Goal: Check status: Check status

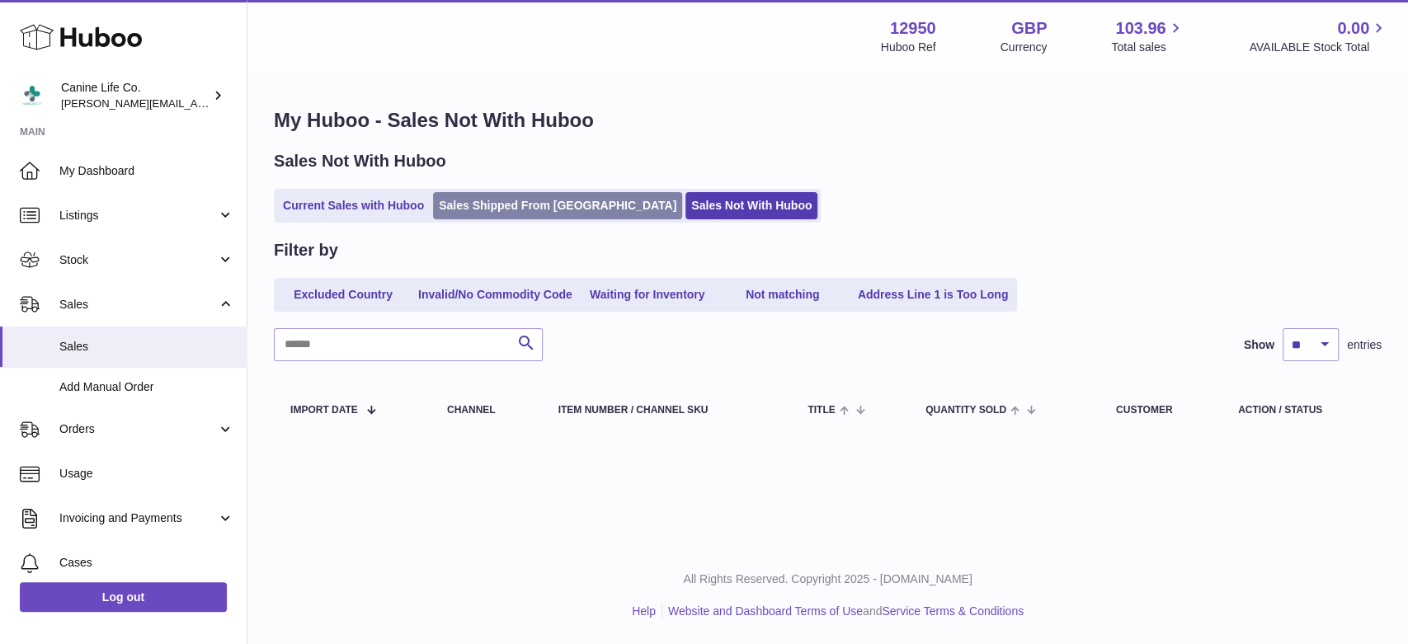
click at [543, 212] on link "Sales Shipped From [GEOGRAPHIC_DATA]" at bounding box center [557, 205] width 249 height 27
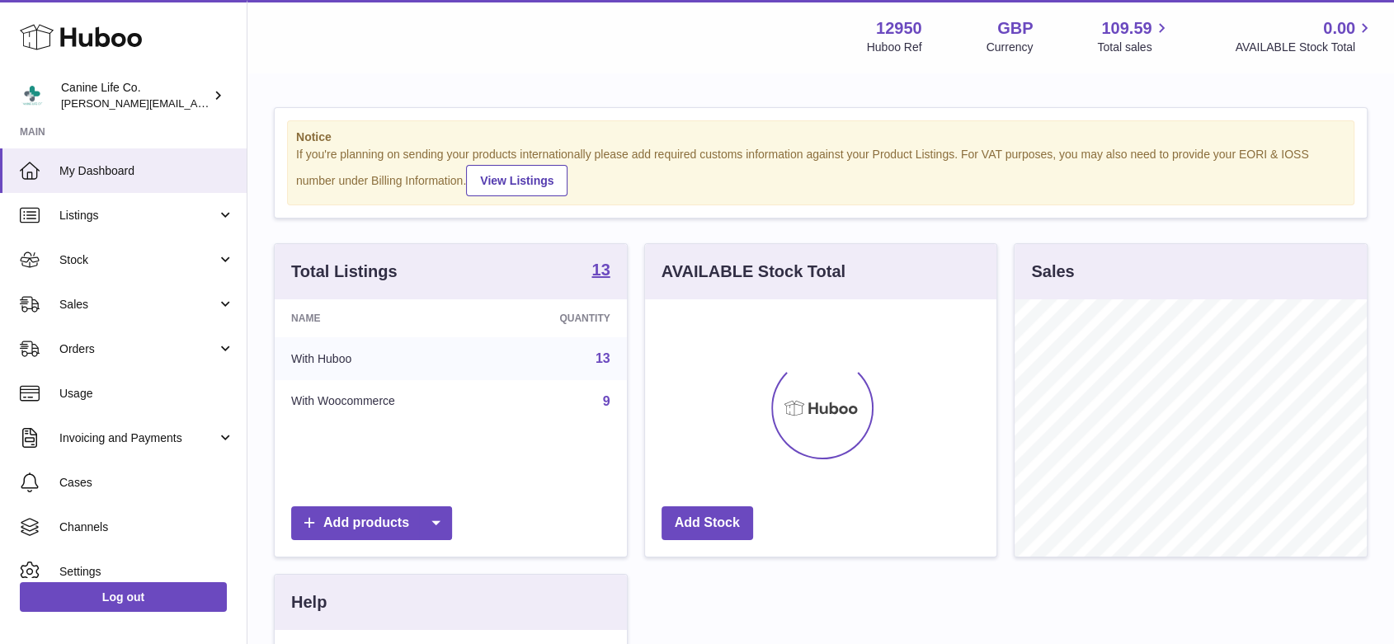
scroll to position [257, 351]
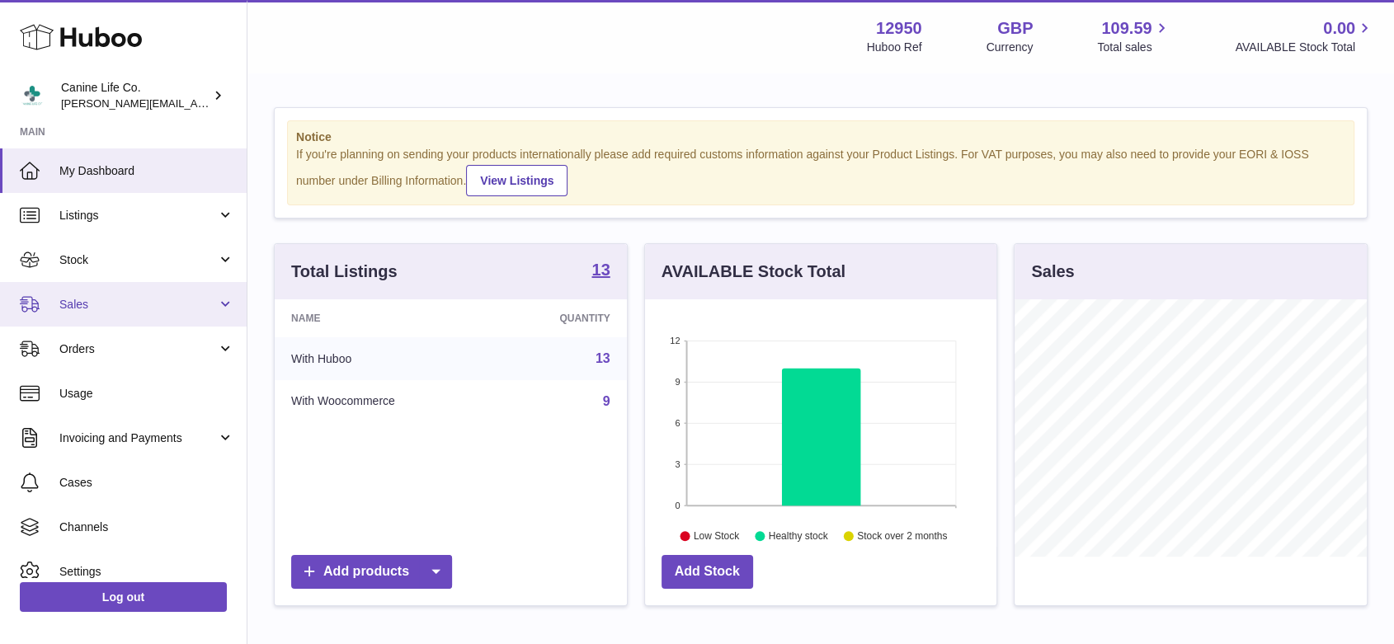
click at [150, 298] on span "Sales" at bounding box center [138, 305] width 158 height 16
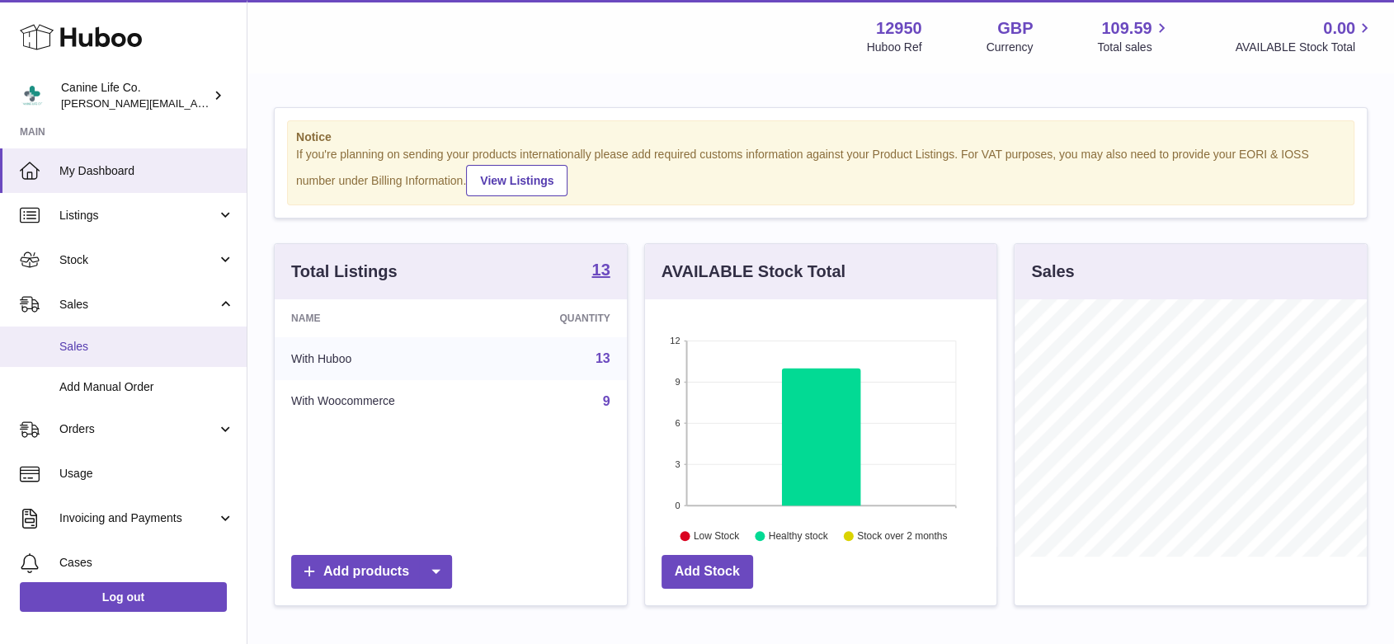
click at [134, 361] on link "Sales" at bounding box center [123, 347] width 247 height 40
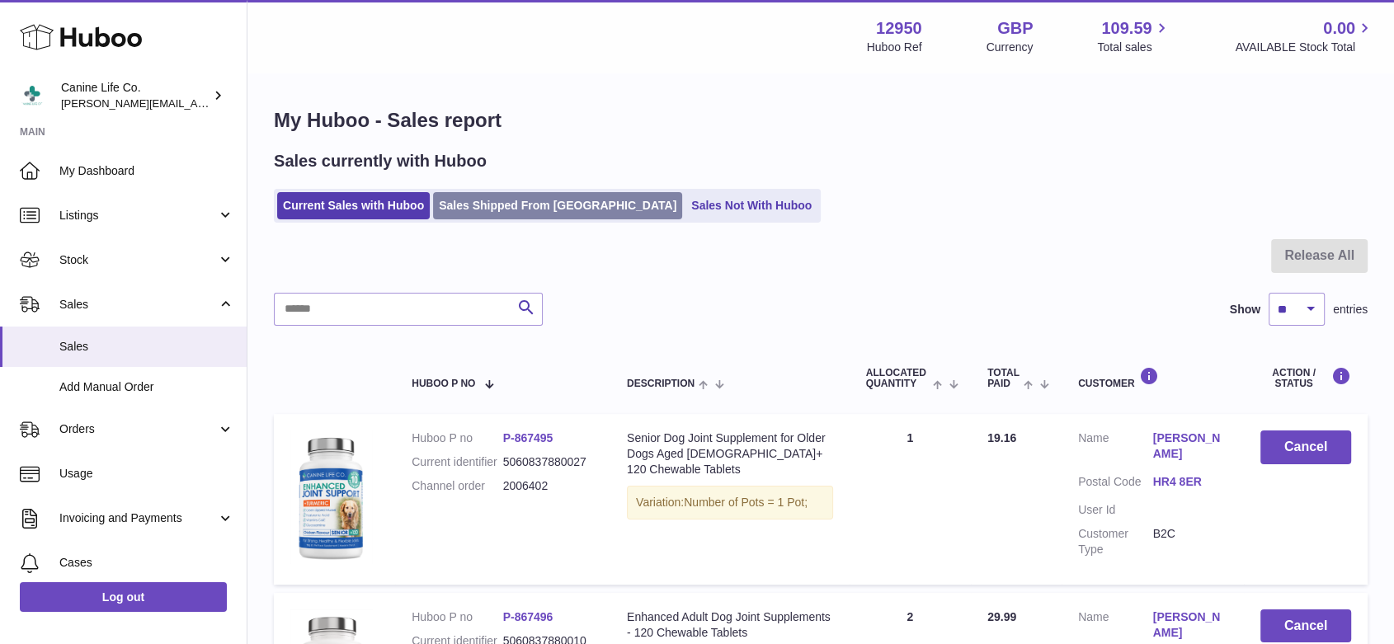
click at [579, 209] on link "Sales Shipped From [GEOGRAPHIC_DATA]" at bounding box center [557, 205] width 249 height 27
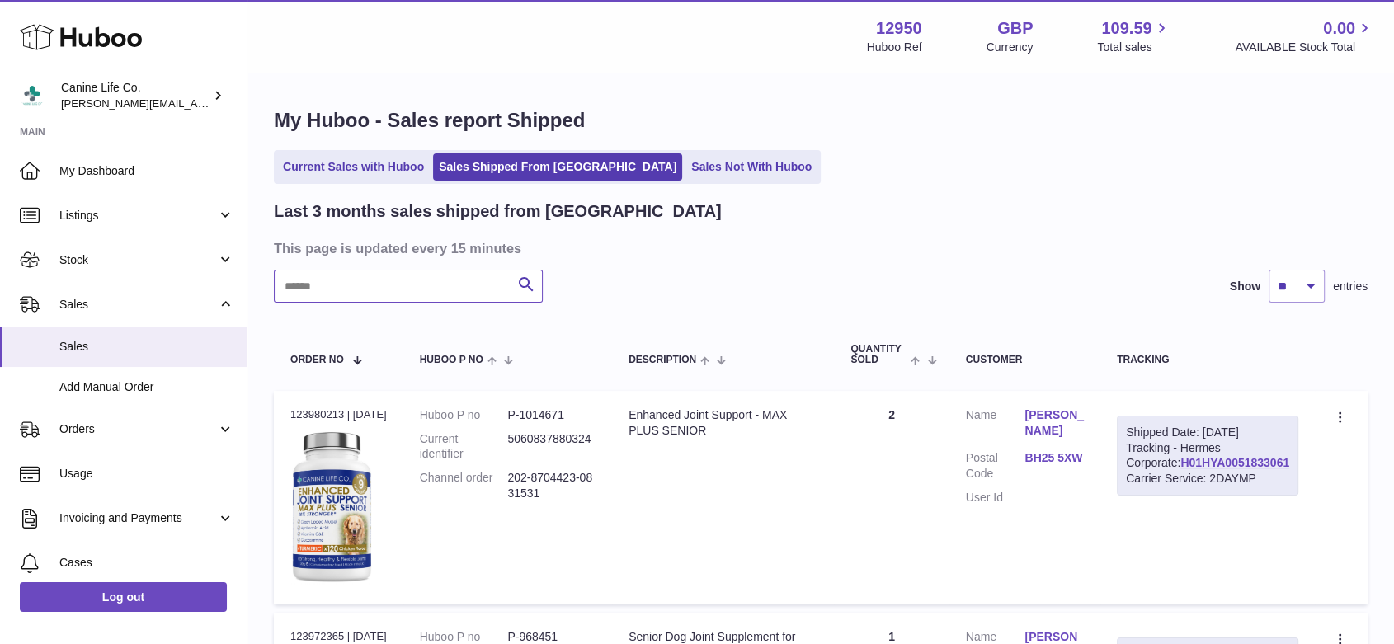
click at [464, 285] on input "text" at bounding box center [408, 286] width 269 height 33
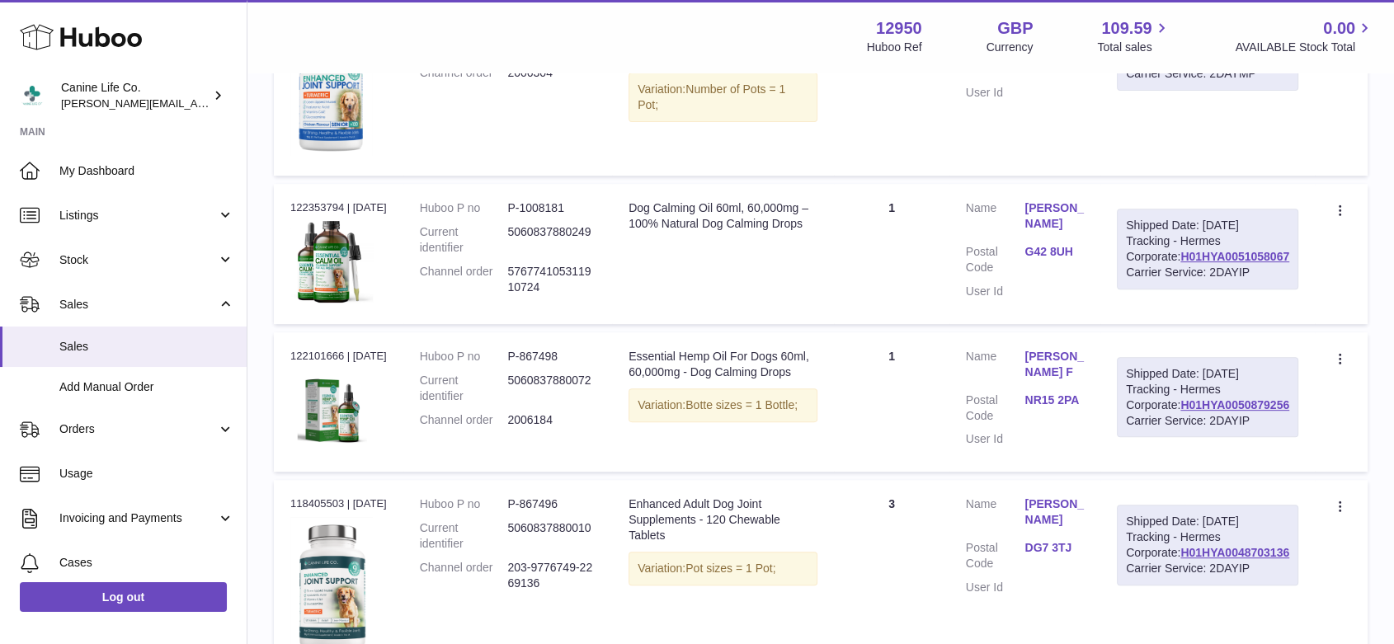
scroll to position [547, 0]
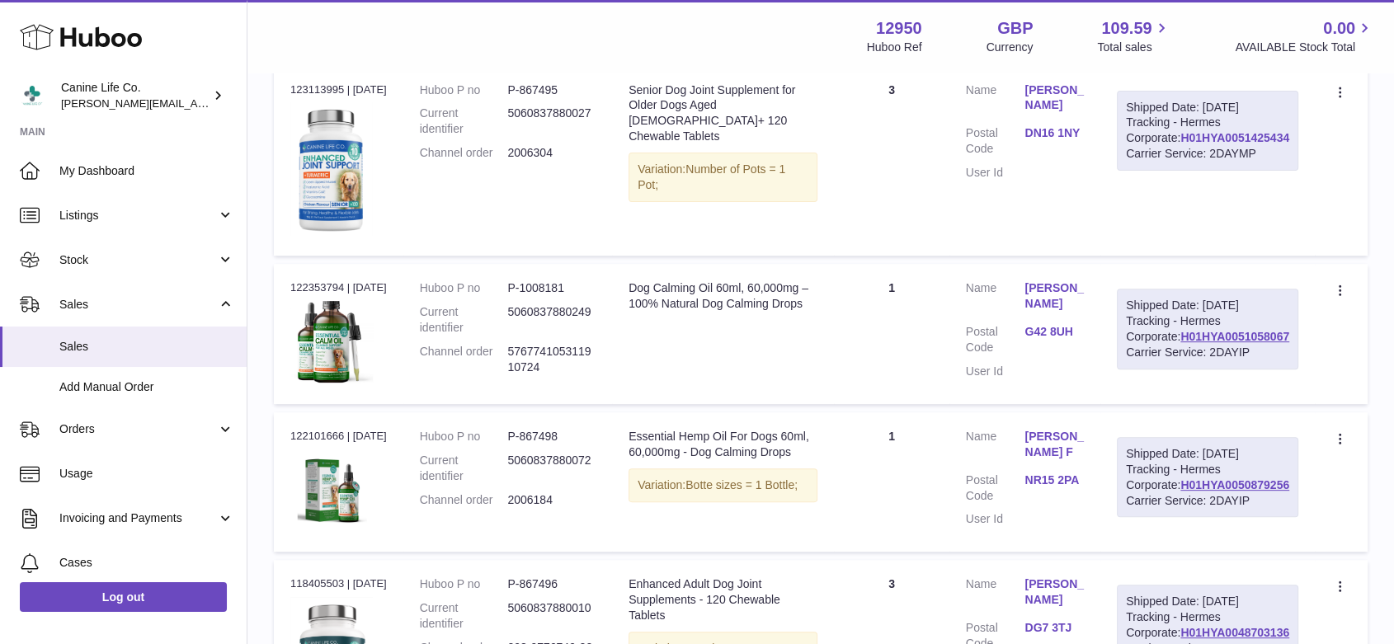
type input "******"
click at [1219, 144] on link "H01HYA0051425434" at bounding box center [1234, 137] width 109 height 13
click at [1268, 343] on link "H01HYA0051058067" at bounding box center [1234, 336] width 109 height 13
click at [1247, 144] on link "H01HYA0051425434" at bounding box center [1234, 137] width 109 height 13
click at [1246, 144] on link "H01HYA0051425434" at bounding box center [1234, 137] width 109 height 13
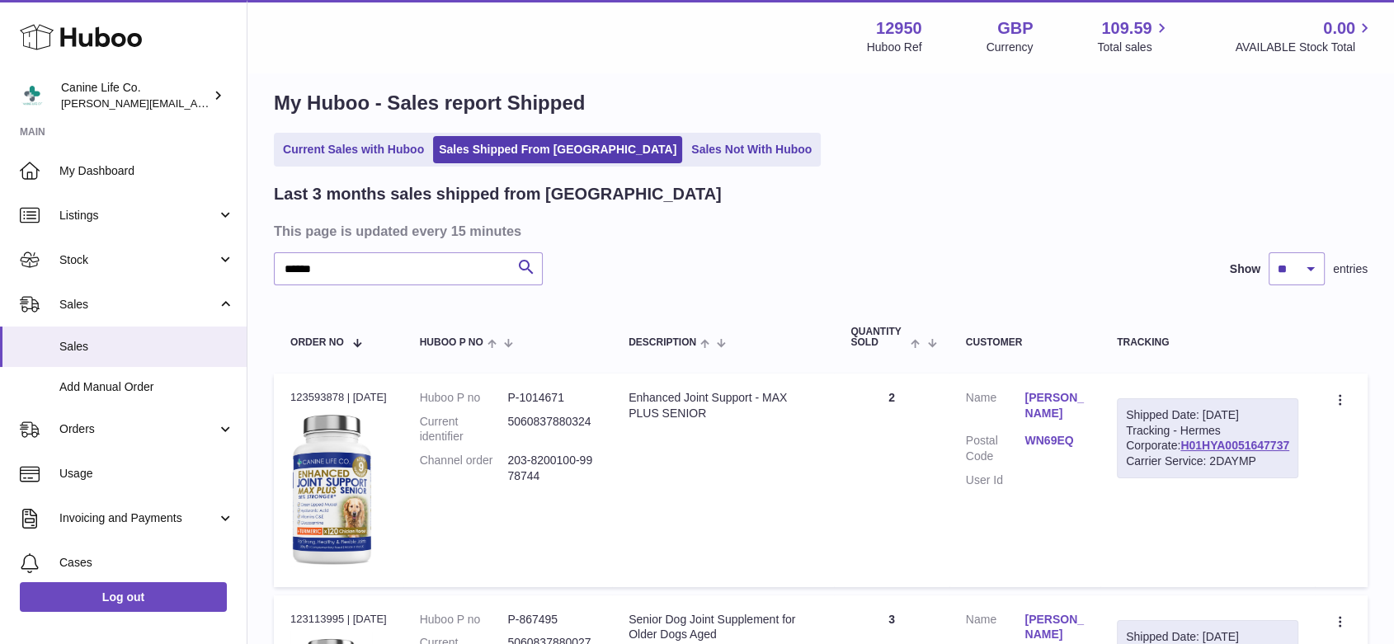
scroll to position [0, 0]
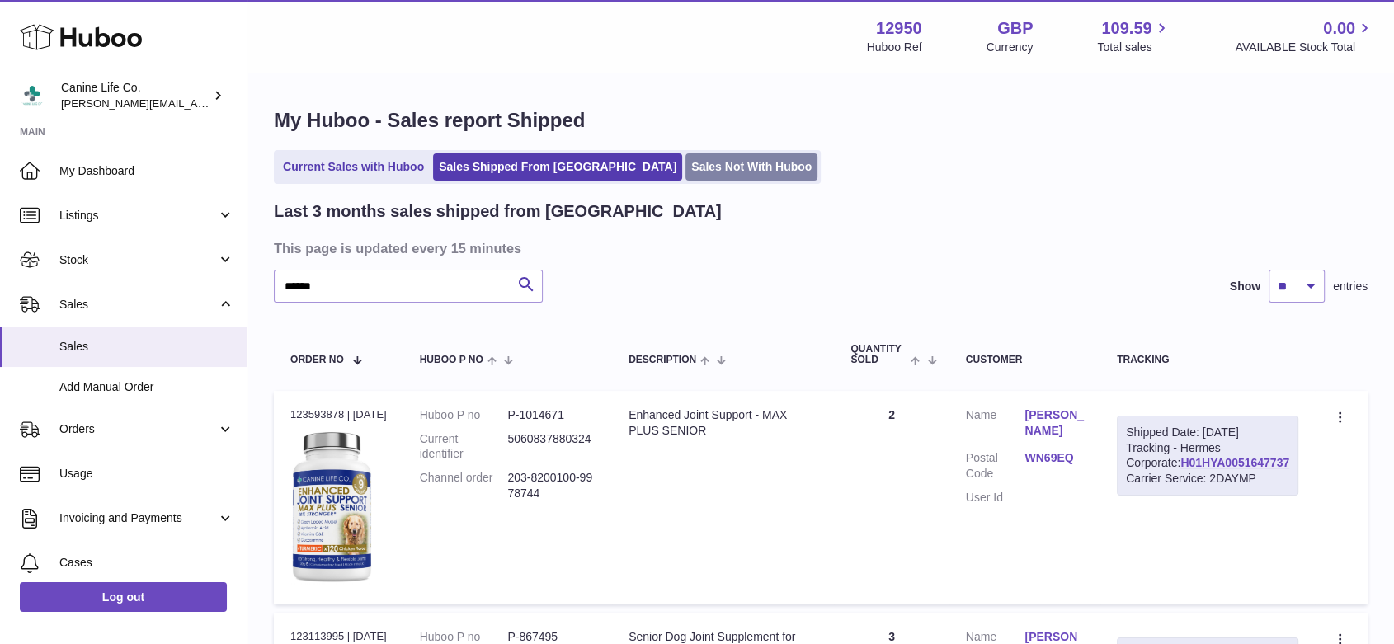
click at [689, 166] on link "Sales Not With Huboo" at bounding box center [751, 166] width 132 height 27
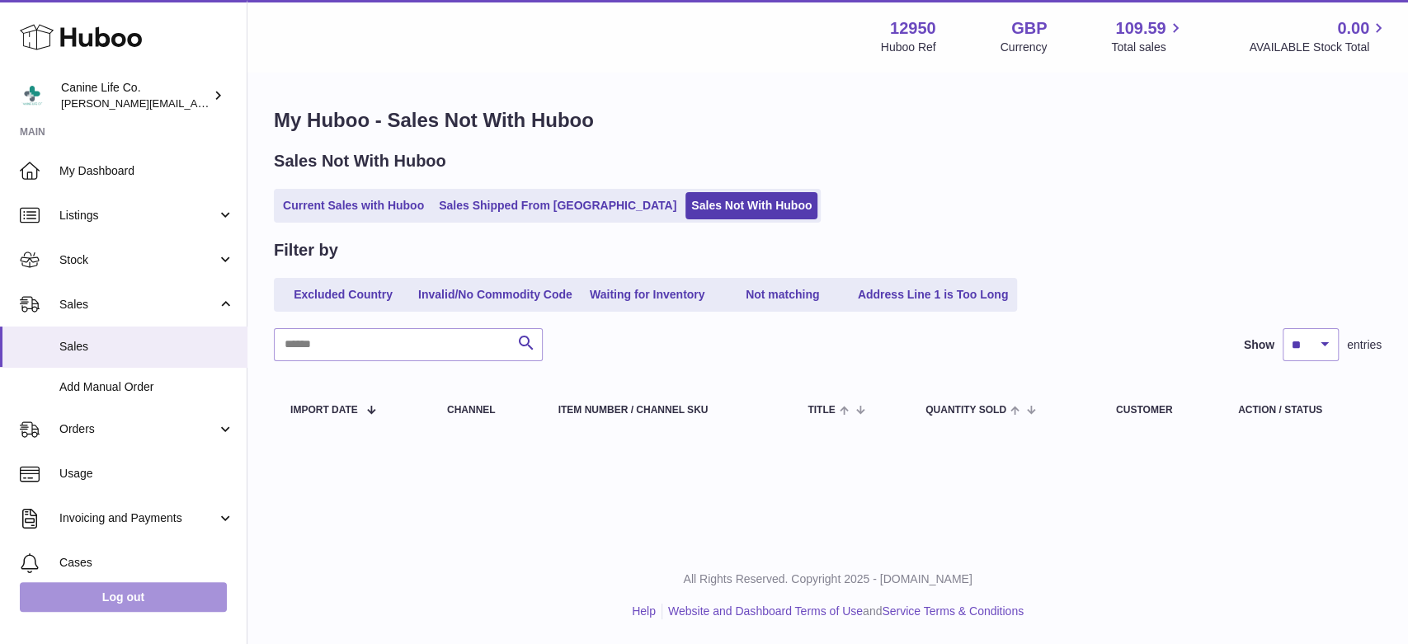
click at [139, 599] on link "Log out" at bounding box center [123, 597] width 207 height 30
